Goal: Information Seeking & Learning: Learn about a topic

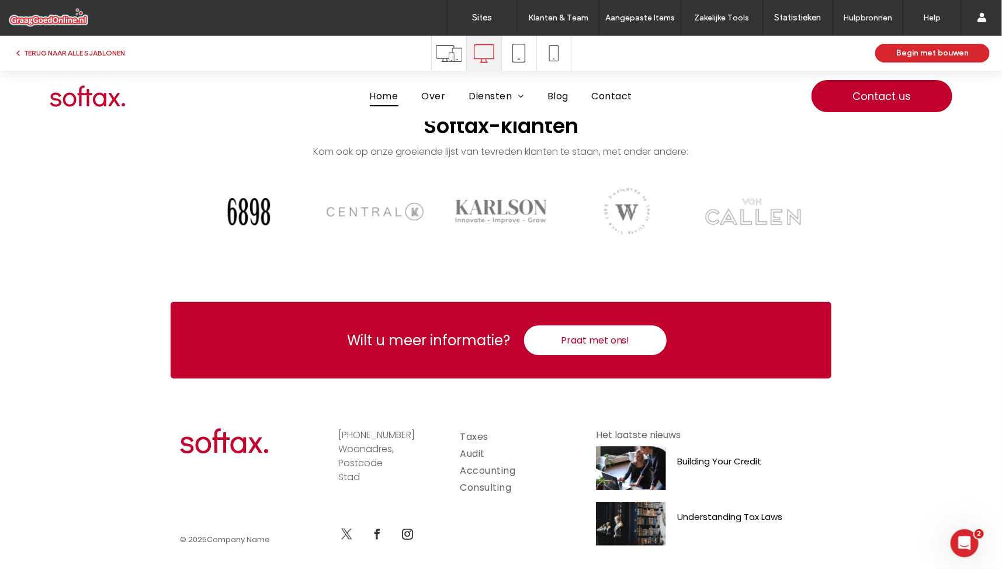
click at [60, 54] on button "TERUG NAAR ALLE SJABLONEN" at bounding box center [69, 53] width 112 height 14
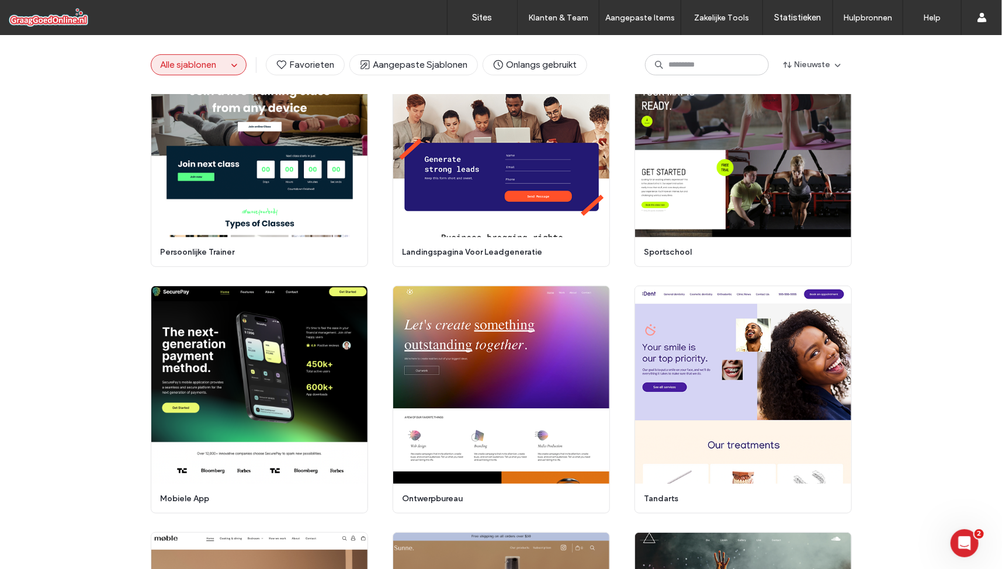
scroll to position [2434, 0]
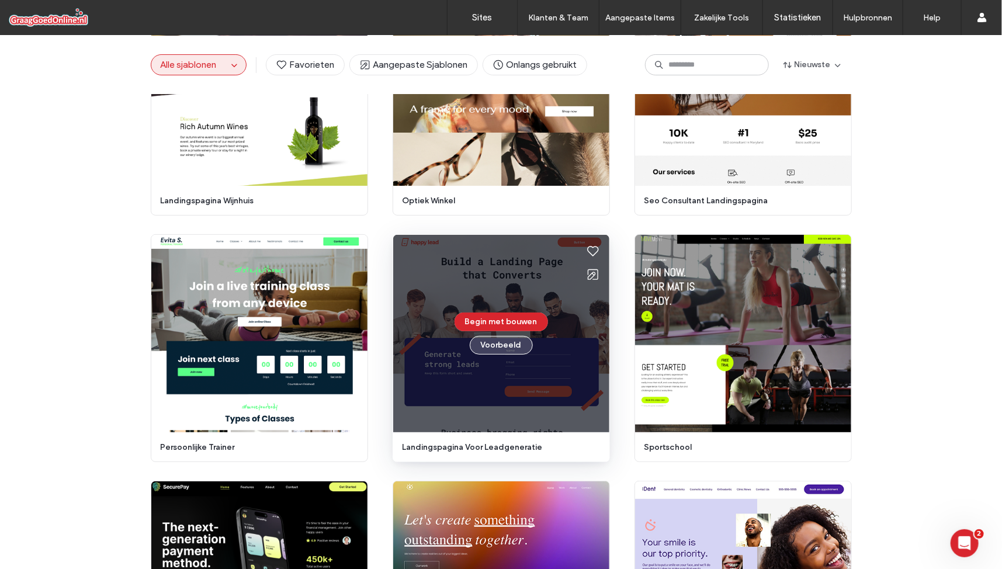
click at [505, 341] on button "Voorbeeld" at bounding box center [501, 345] width 63 height 19
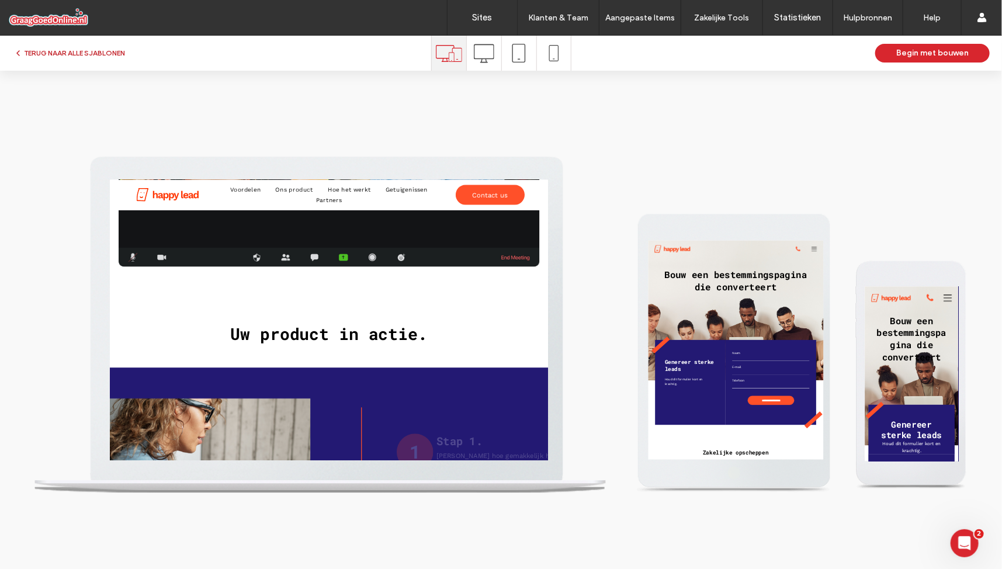
scroll to position [0, 0]
click at [47, 50] on button "TERUG NAAR ALLE SJABLONEN" at bounding box center [69, 53] width 112 height 14
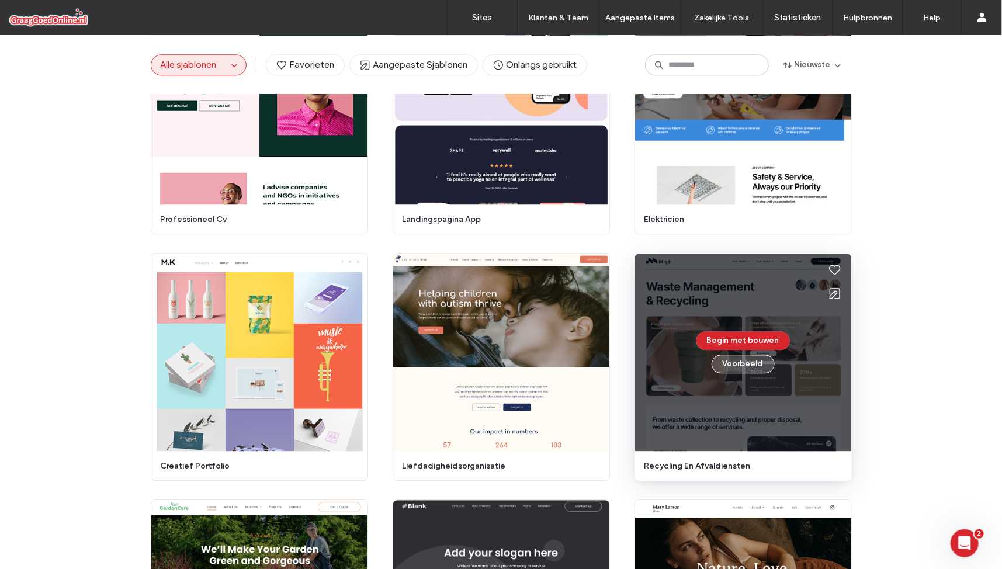
click at [749, 366] on button "Voorbeeld" at bounding box center [743, 364] width 63 height 19
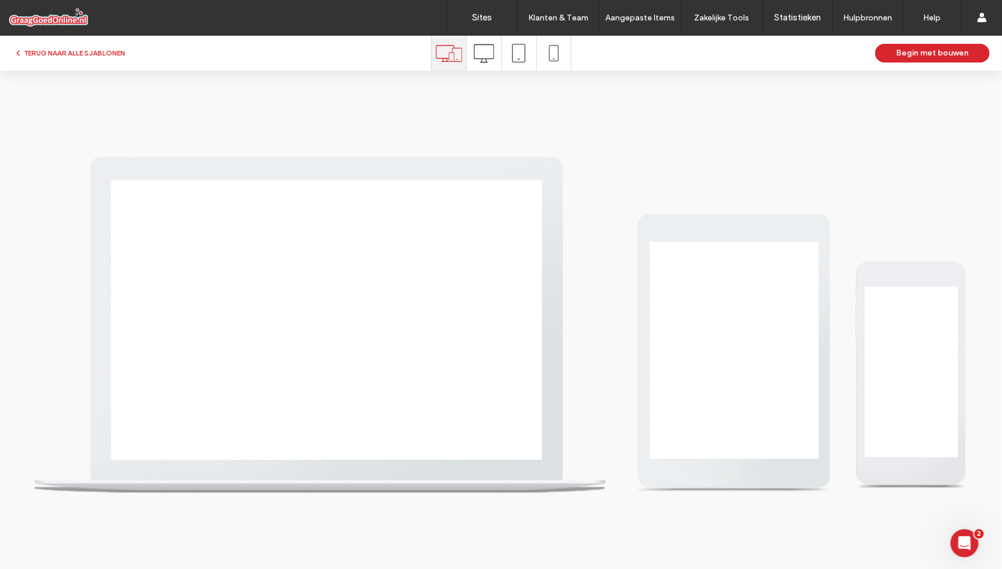
click at [472, 51] on div at bounding box center [484, 53] width 34 height 35
click at [478, 58] on use at bounding box center [483, 53] width 20 height 19
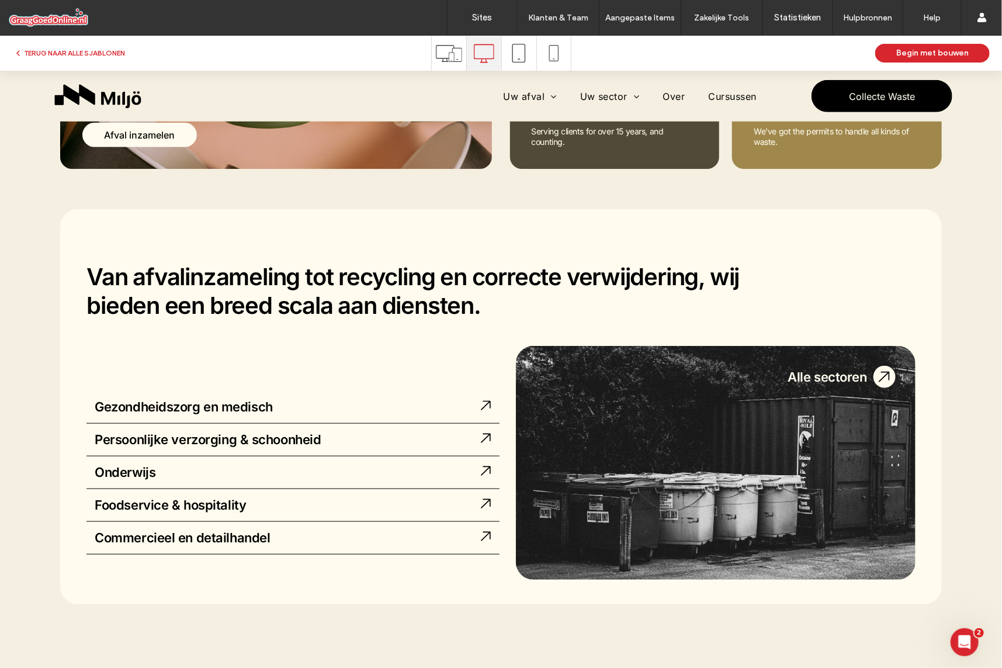
scroll to position [475, 0]
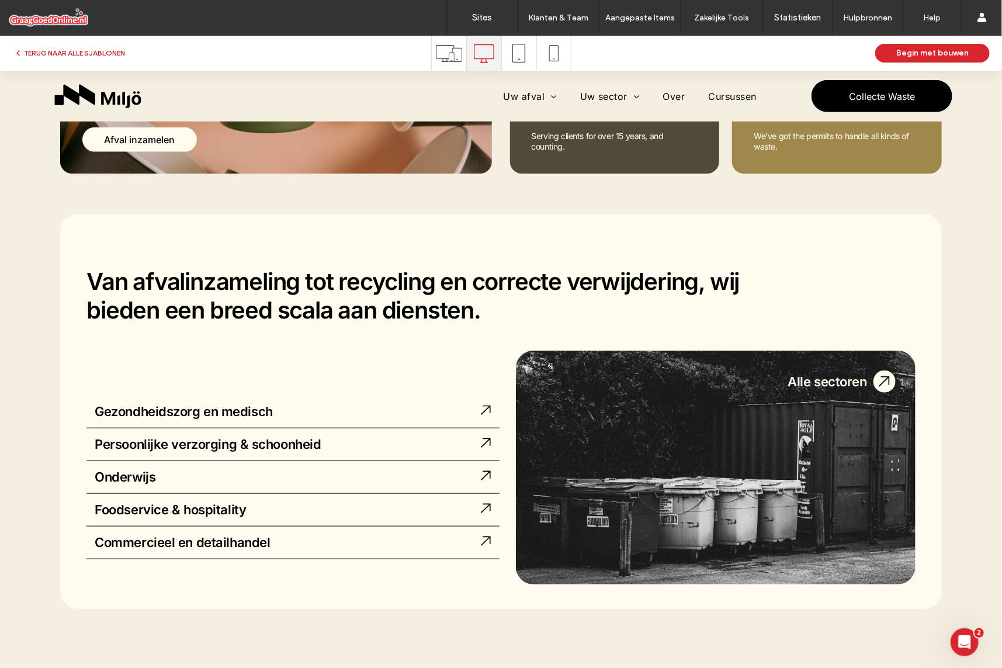
click at [75, 55] on button "TERUG NAAR ALLE SJABLONEN" at bounding box center [69, 53] width 112 height 14
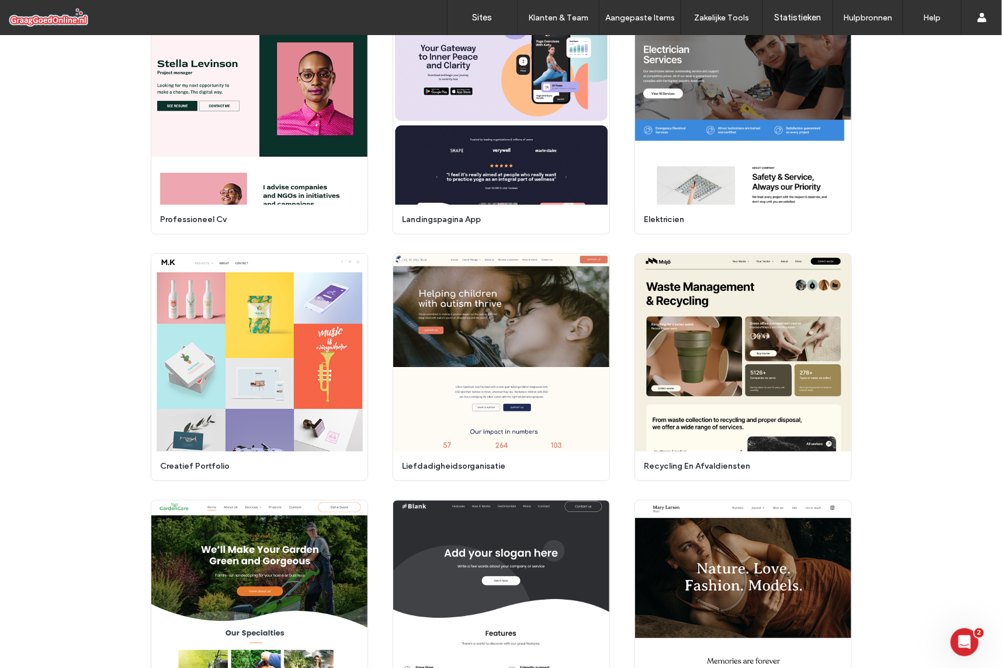
scroll to position [4421, 0]
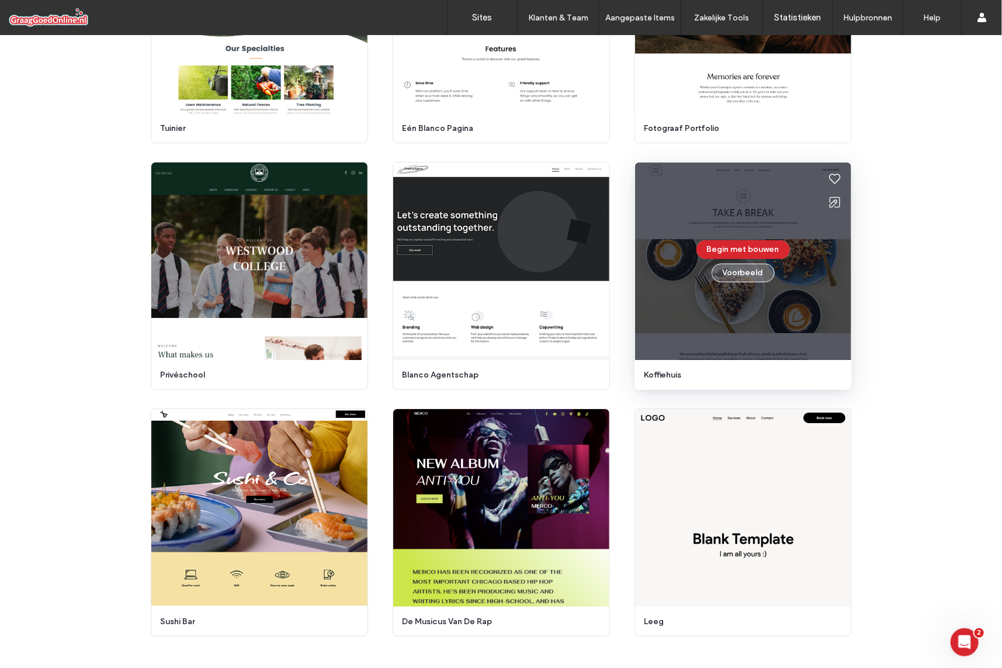
click at [748, 271] on button "Voorbeeld" at bounding box center [743, 273] width 63 height 19
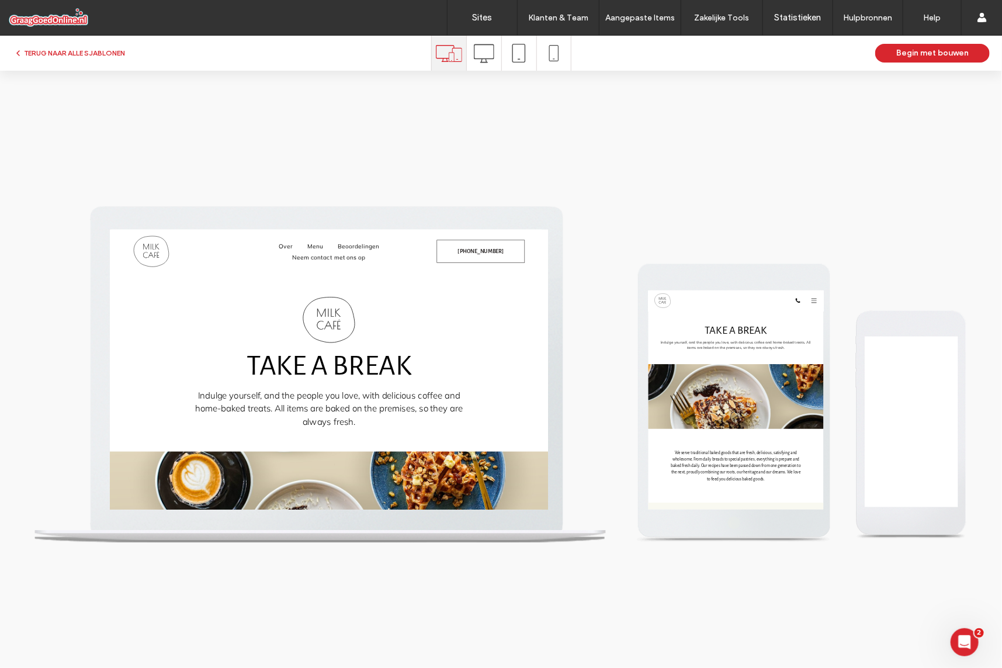
scroll to position [0, 0]
click at [486, 59] on use at bounding box center [483, 53] width 20 height 19
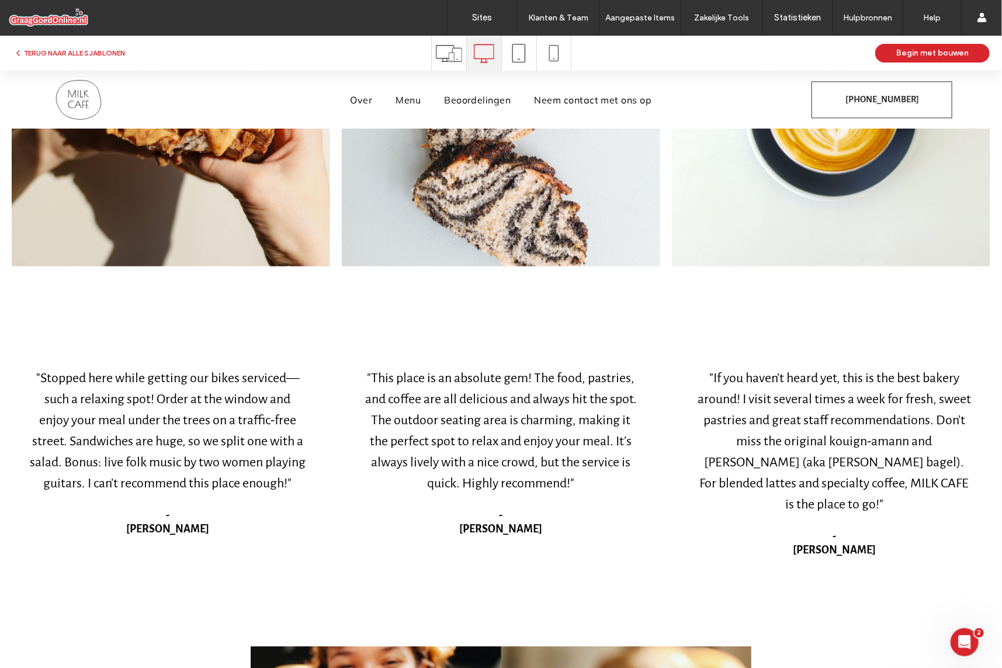
scroll to position [1326, 0]
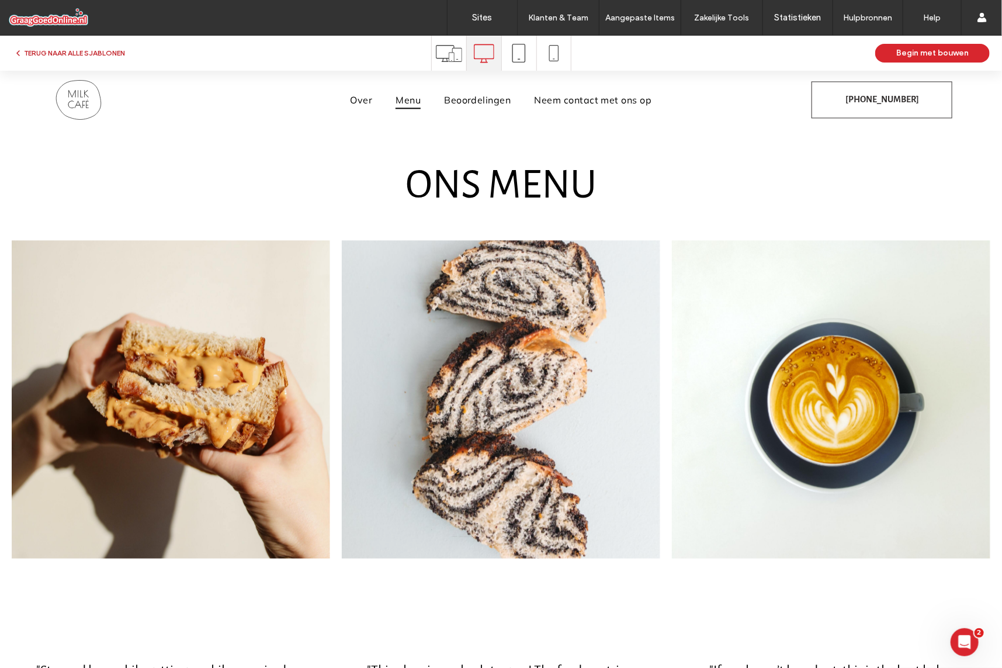
click at [78, 60] on button "TERUG NAAR ALLE SJABLONEN" at bounding box center [69, 53] width 112 height 14
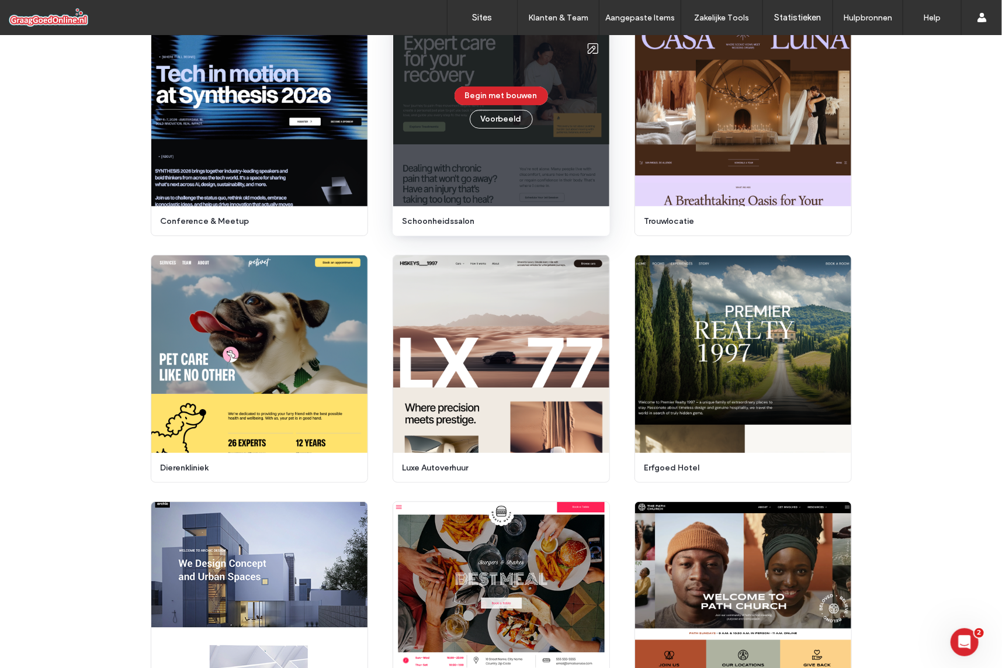
scroll to position [428, 0]
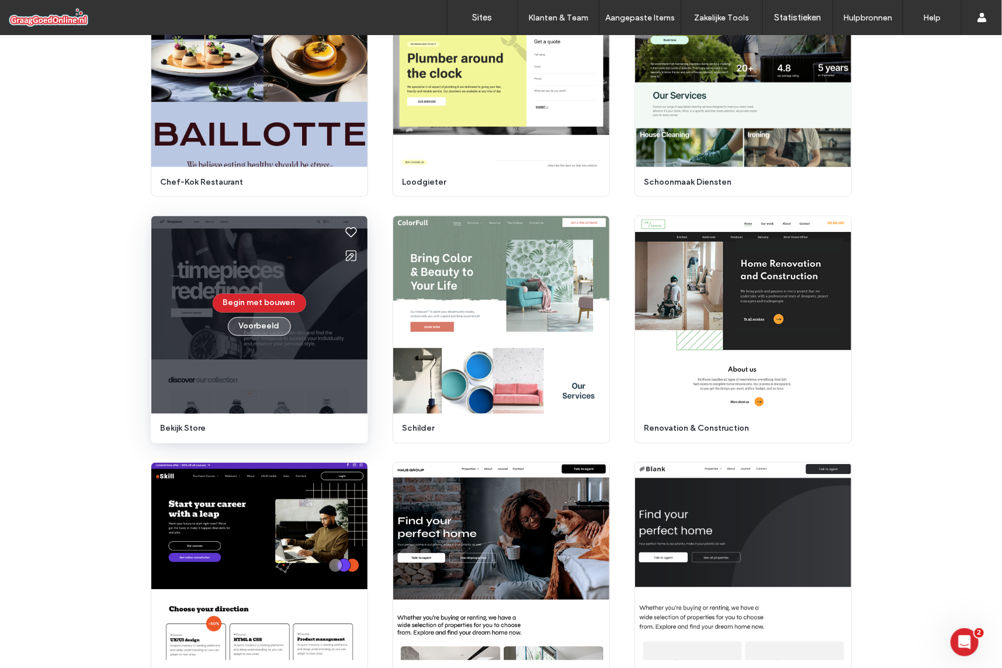
click at [265, 328] on button "Voorbeeld" at bounding box center [259, 326] width 63 height 19
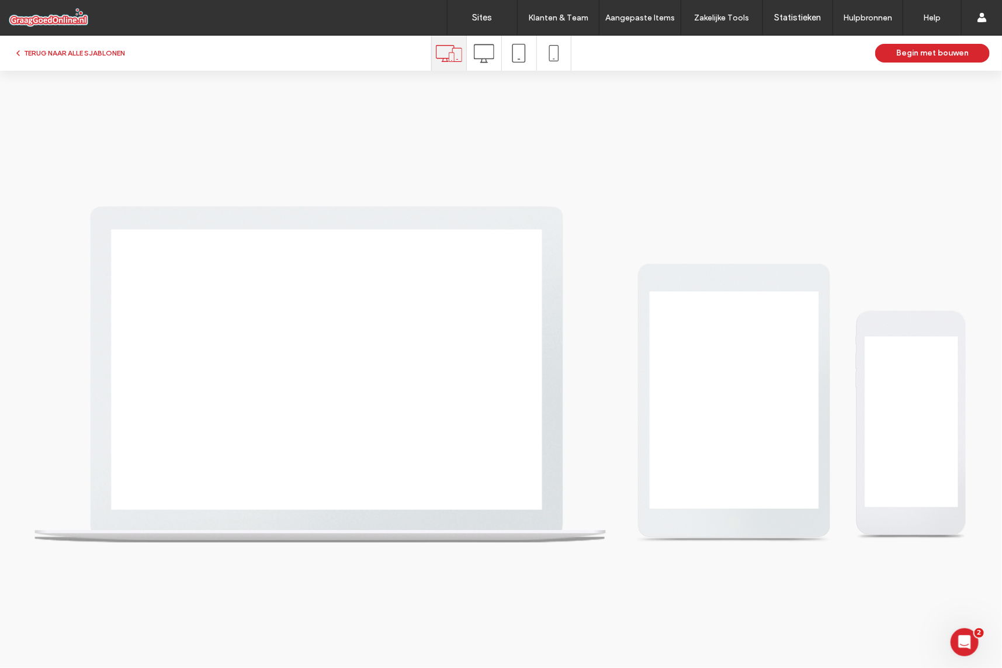
click at [490, 54] on icon at bounding box center [484, 53] width 20 height 20
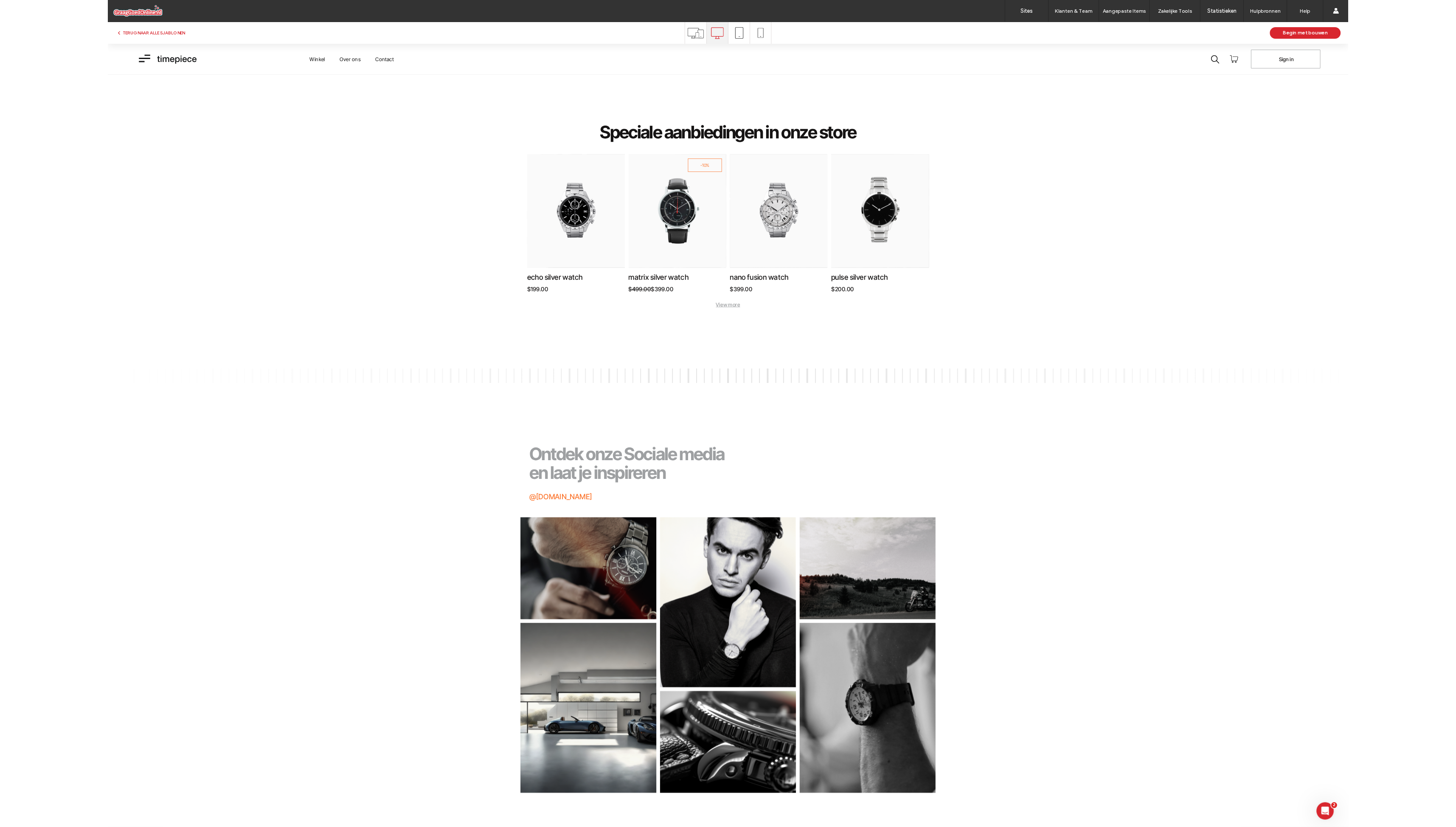
scroll to position [2379, 0]
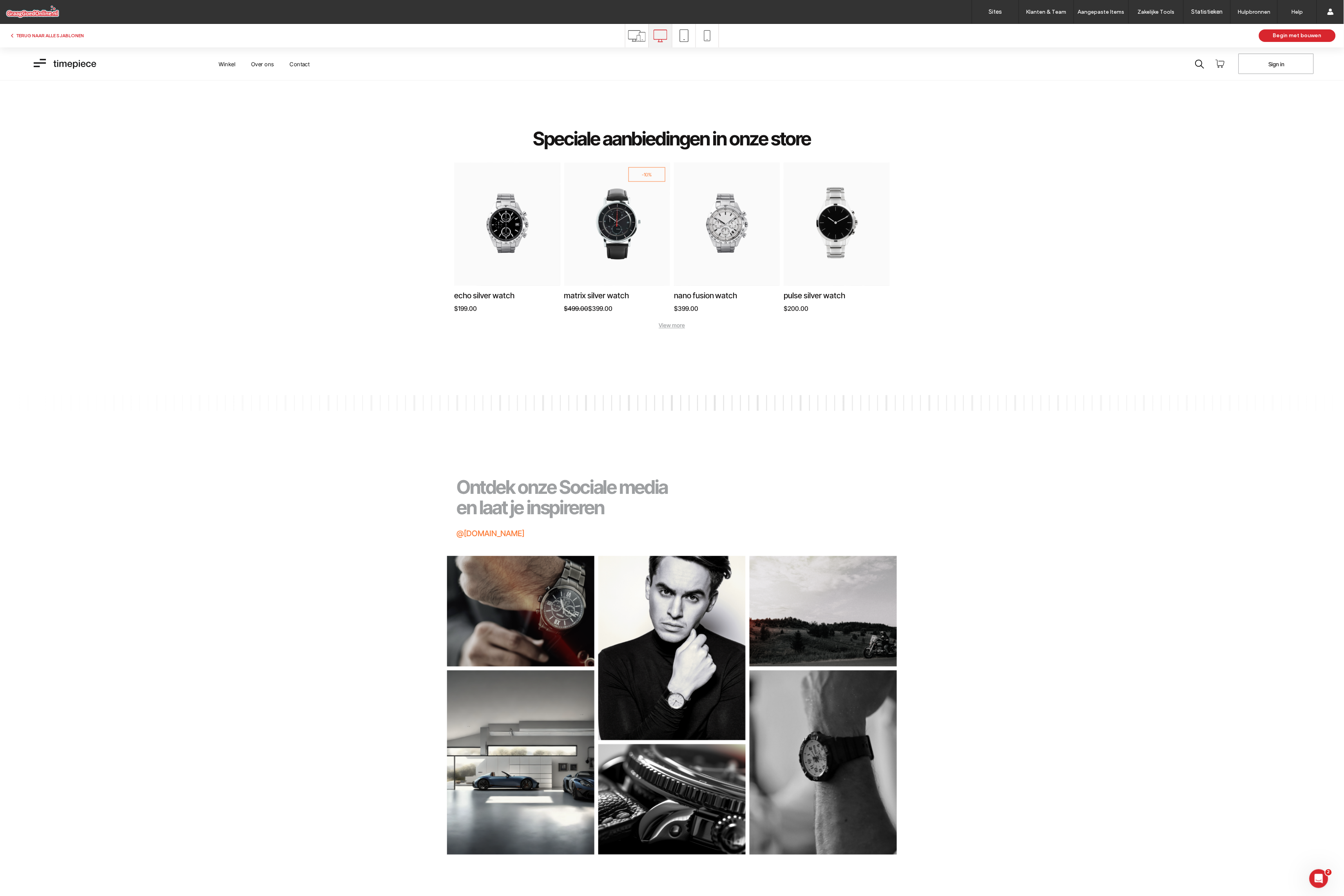
click at [672, 201] on div "echo silver watch 5 $199.00 Button -10% matrix silver watch 5 $499.00 $399.00 B…" at bounding box center [672, 229] width 1344 height 321
